Goal: Information Seeking & Learning: Learn about a topic

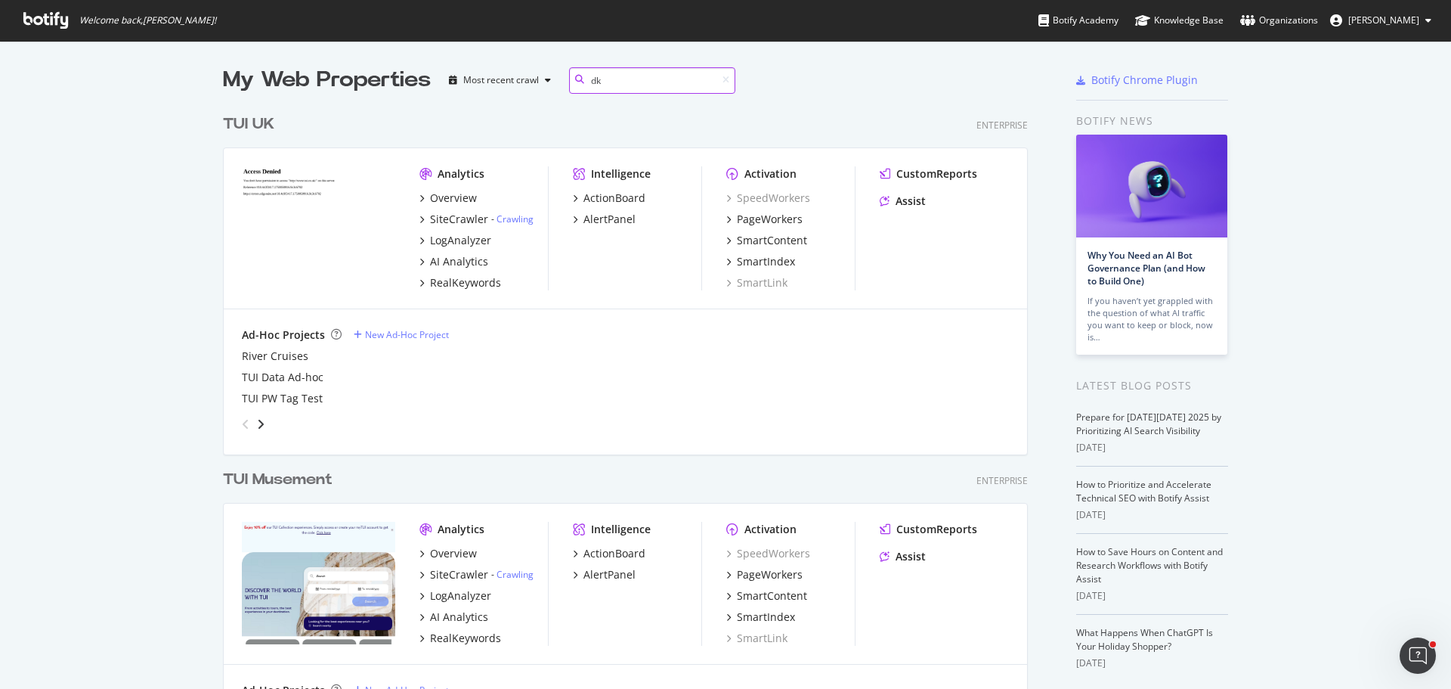
scroll to position [344, 806]
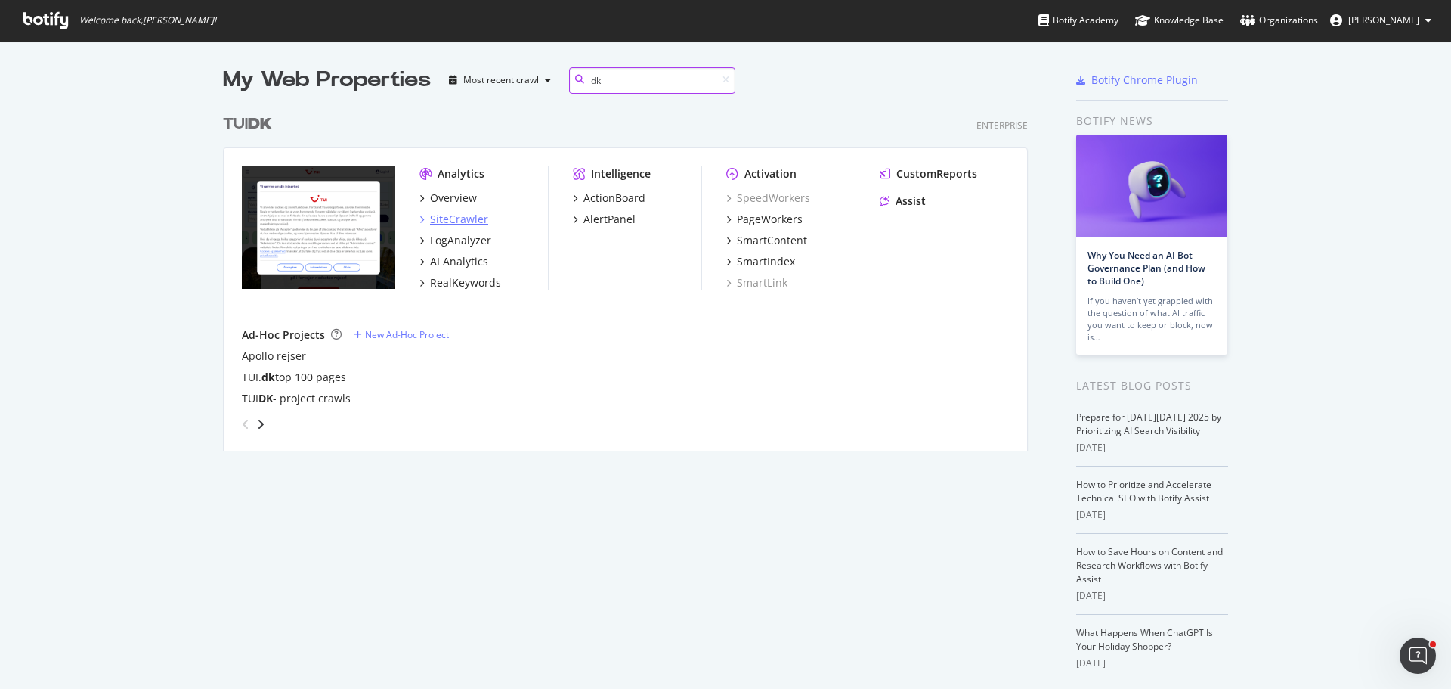
type input "dk"
click at [448, 218] on div "SiteCrawler" at bounding box center [459, 219] width 58 height 15
